Goal: Information Seeking & Learning: Find contact information

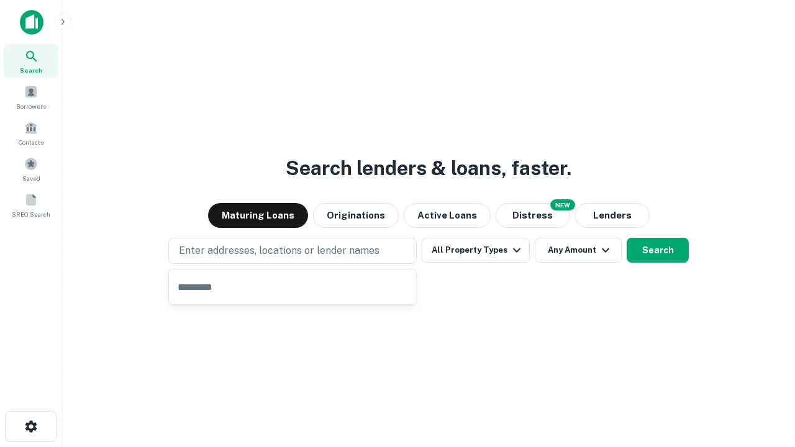
type input "**********"
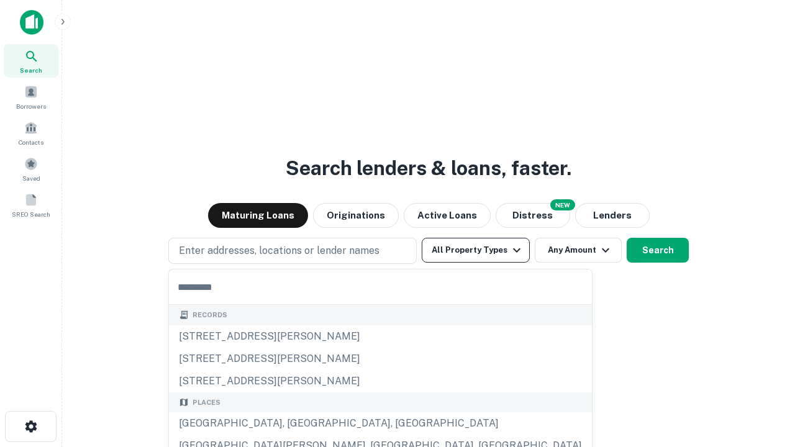
click at [476, 250] on button "All Property Types" at bounding box center [476, 250] width 108 height 25
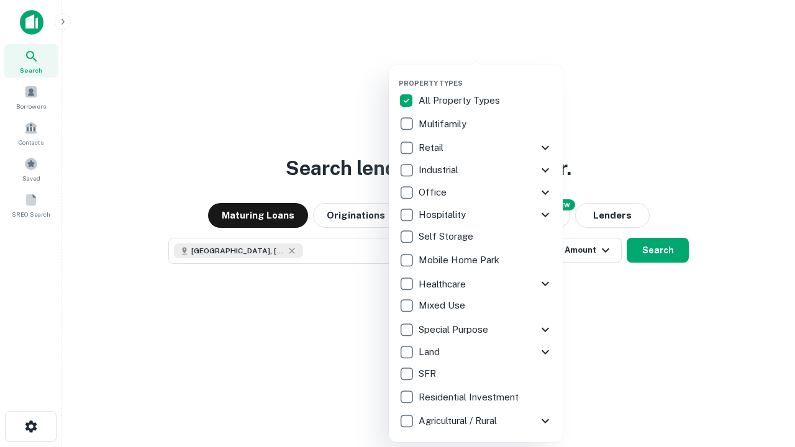
click at [486, 75] on button "button" at bounding box center [486, 75] width 174 height 1
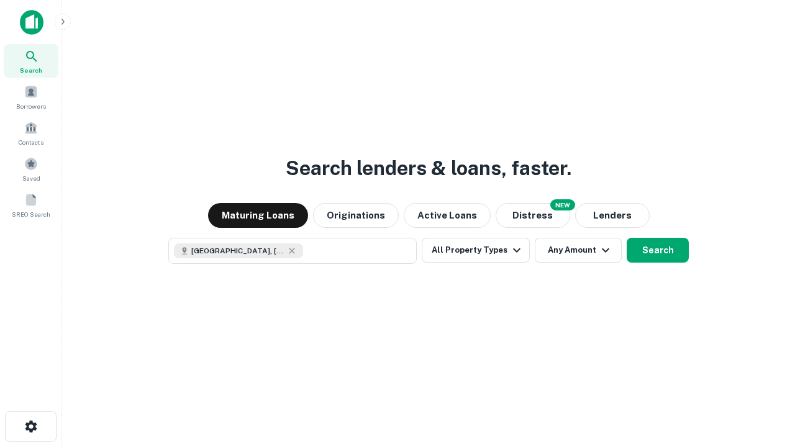
scroll to position [20, 0]
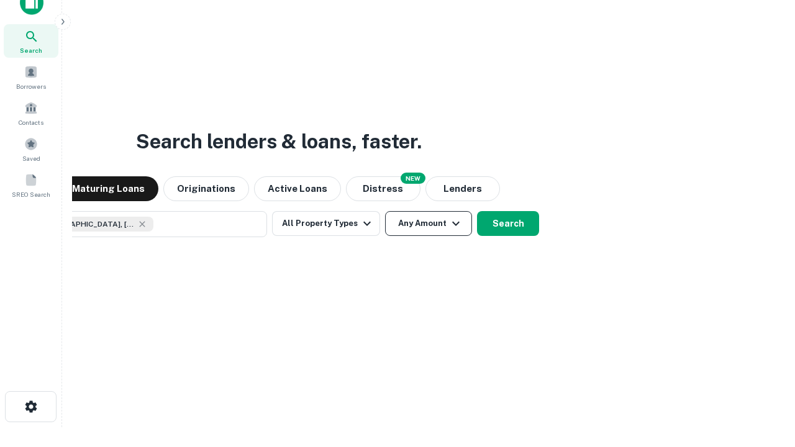
click at [385, 211] on button "Any Amount" at bounding box center [428, 223] width 87 height 25
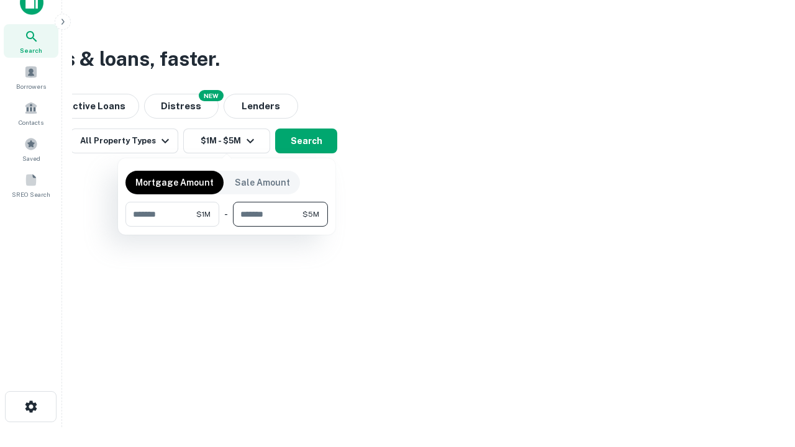
type input "*******"
click at [227, 227] on button "button" at bounding box center [226, 227] width 202 height 1
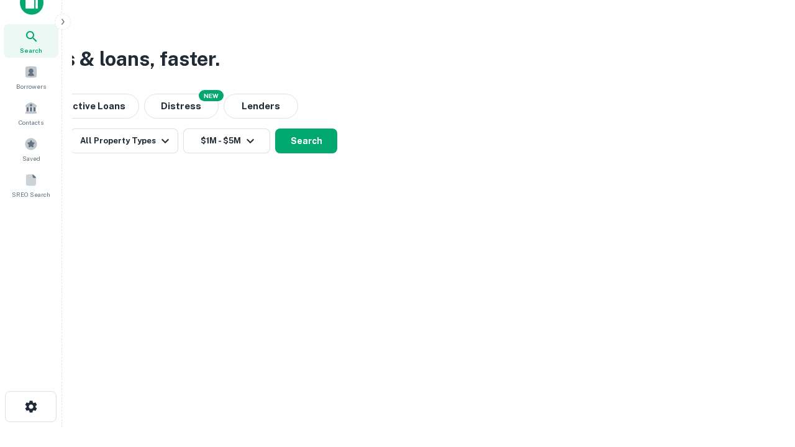
scroll to position [20, 0]
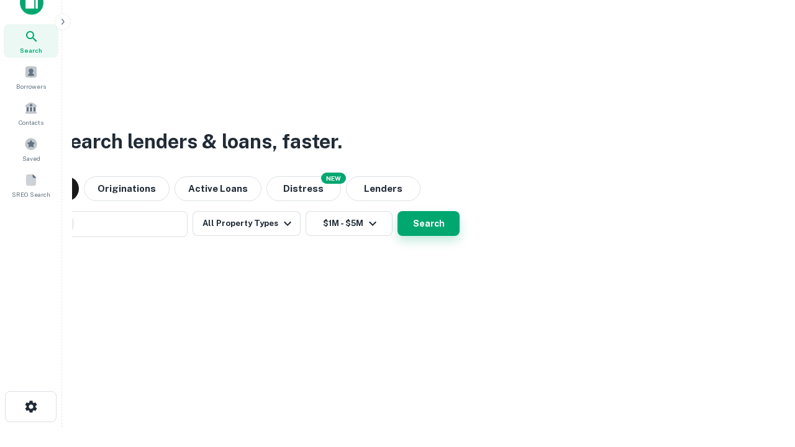
click at [398, 211] on button "Search" at bounding box center [429, 223] width 62 height 25
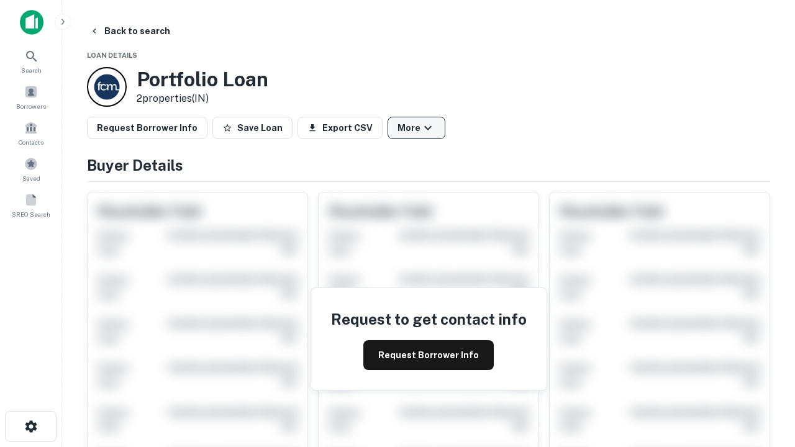
click at [416, 128] on button "More" at bounding box center [417, 128] width 58 height 22
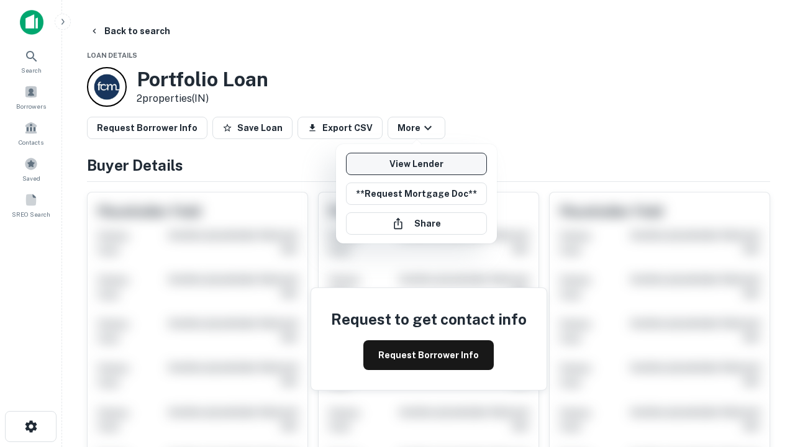
click at [416, 164] on link "View Lender" at bounding box center [416, 164] width 141 height 22
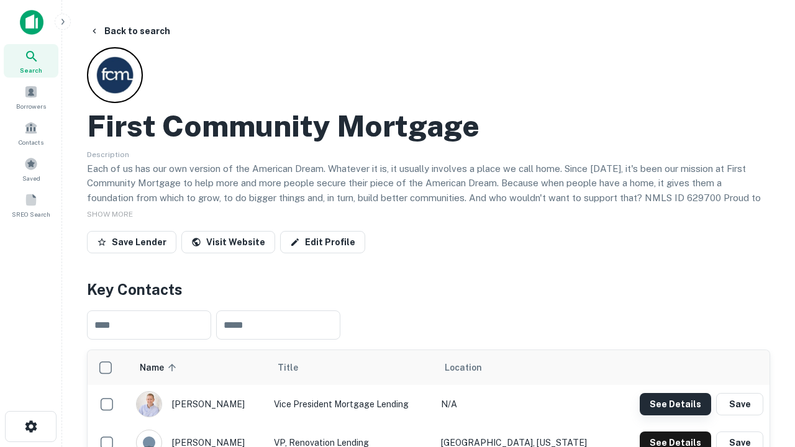
click at [675, 404] on button "See Details" at bounding box center [675, 404] width 71 height 22
click at [30, 427] on icon "button" at bounding box center [31, 426] width 15 height 15
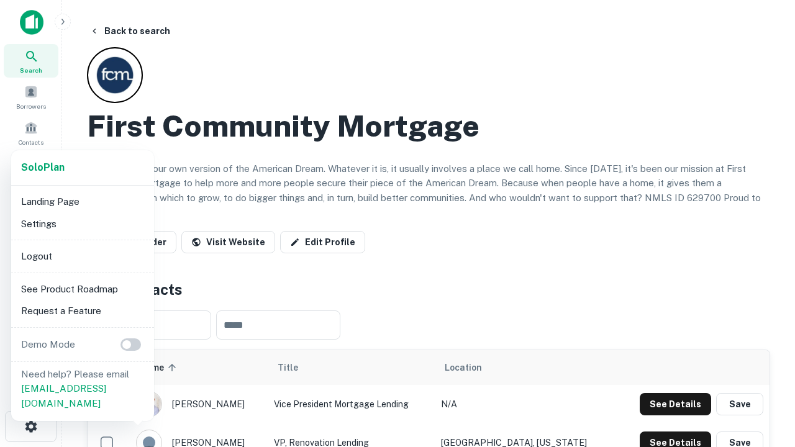
click at [82, 256] on li "Logout" at bounding box center [82, 256] width 133 height 22
